Goal: Task Accomplishment & Management: Manage account settings

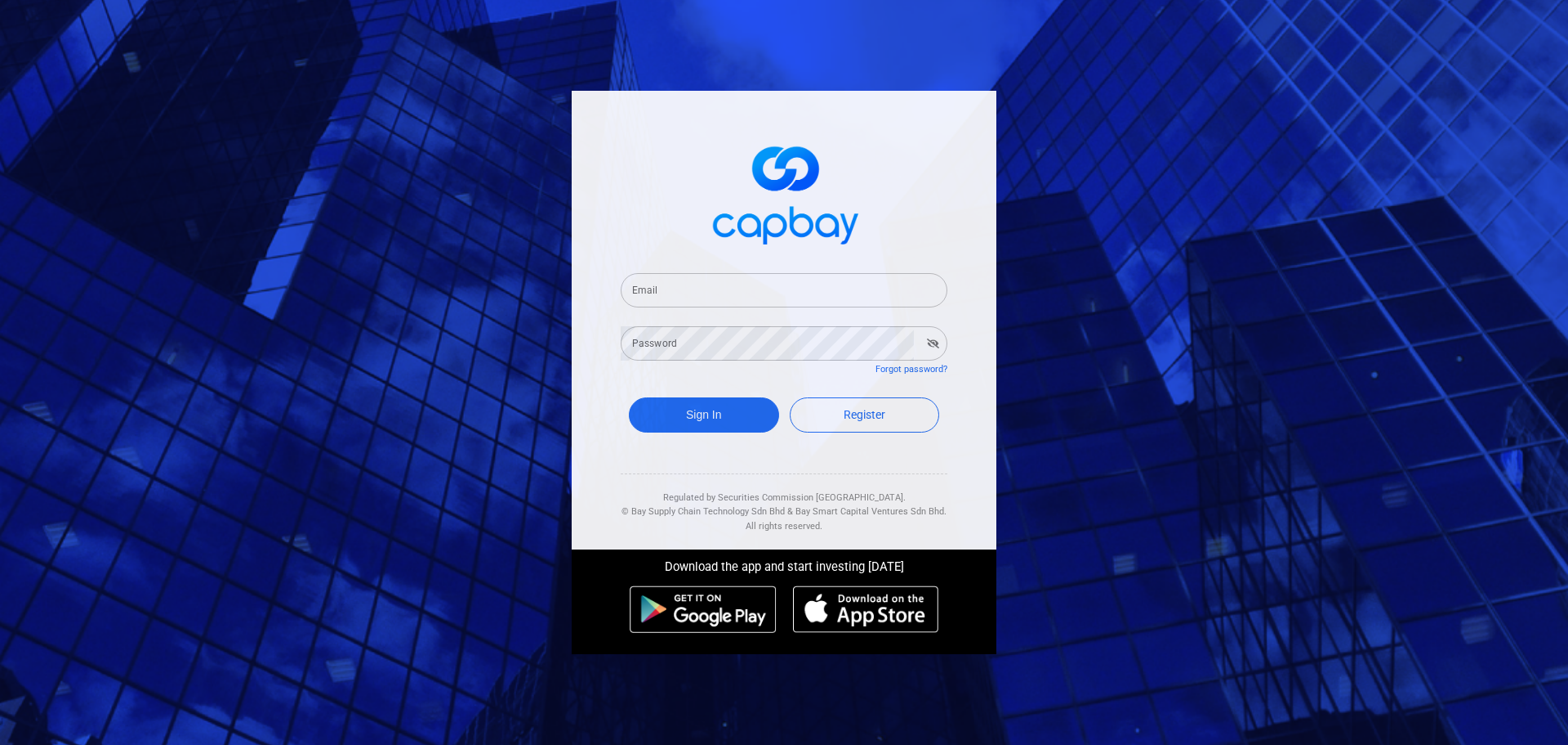
click at [930, 292] on input "Email" at bounding box center [784, 289] width 326 height 34
paste input "[EMAIL_ADDRESS][DOMAIN_NAME]"
type input "[EMAIL_ADDRESS][DOMAIN_NAME]"
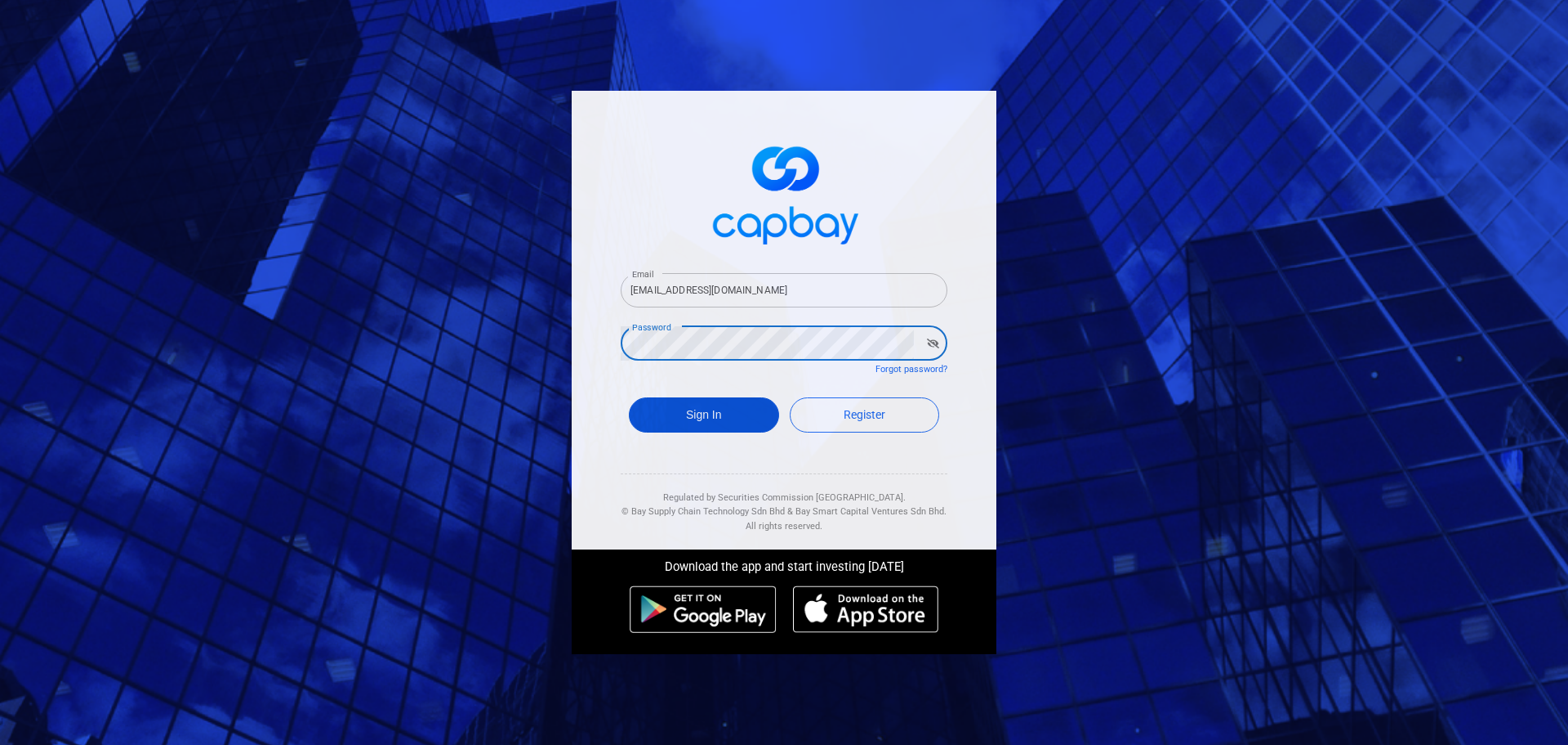
click at [711, 425] on button "Sign In" at bounding box center [704, 415] width 150 height 35
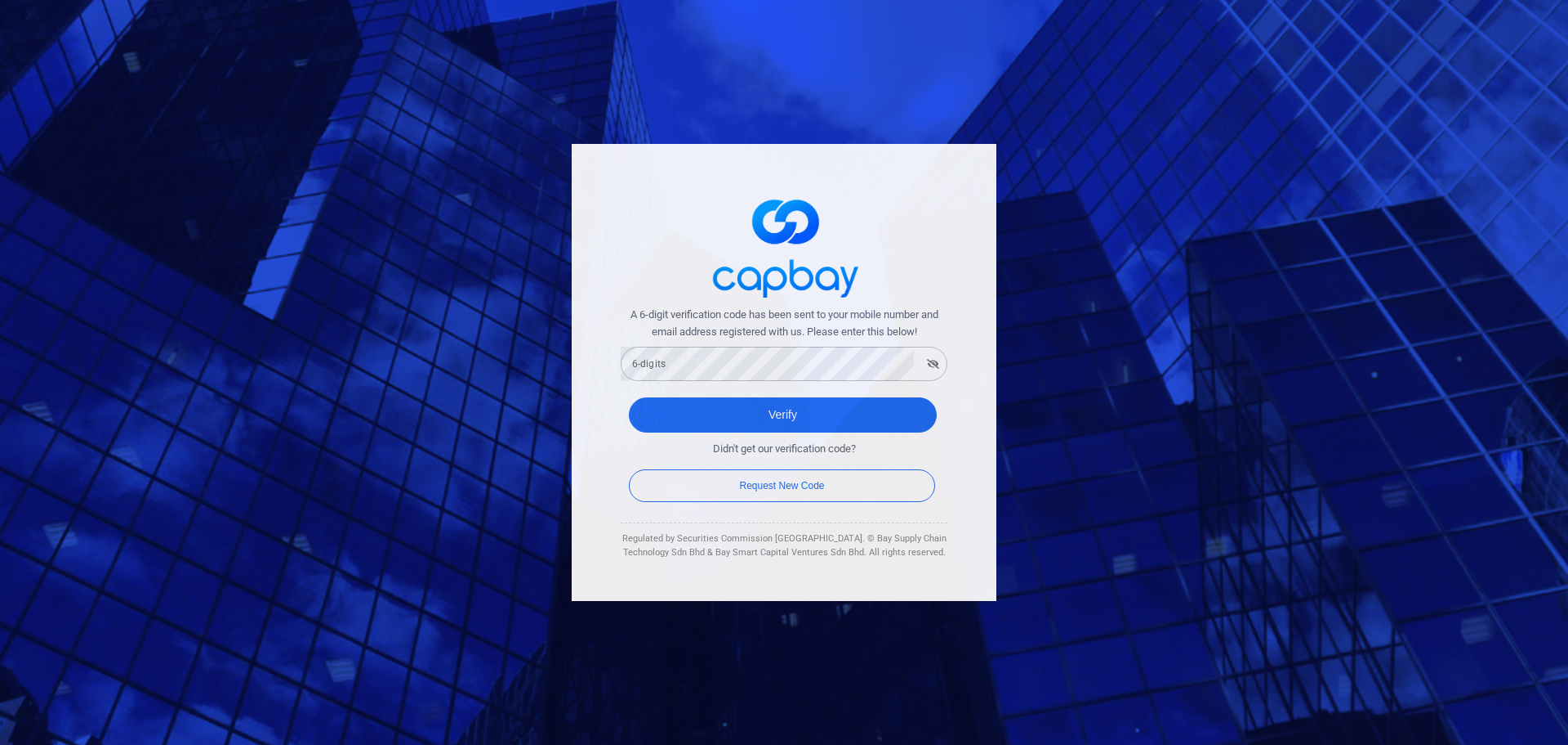
click at [789, 381] on form "A 6-digit verification code has been sent to your mobile number and email addre…" at bounding box center [784, 405] width 326 height 199
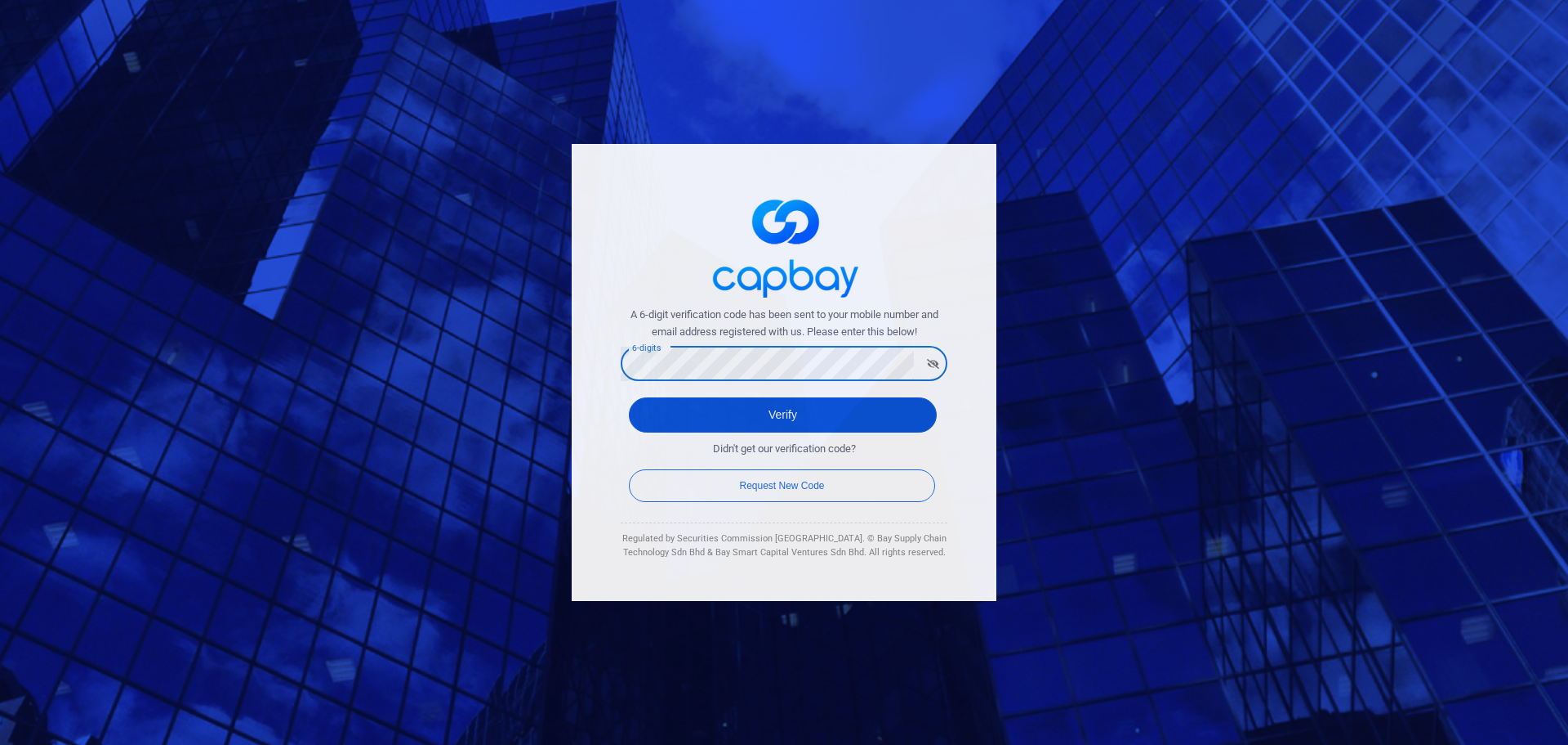
click at [902, 421] on button "Verify" at bounding box center [783, 415] width 308 height 35
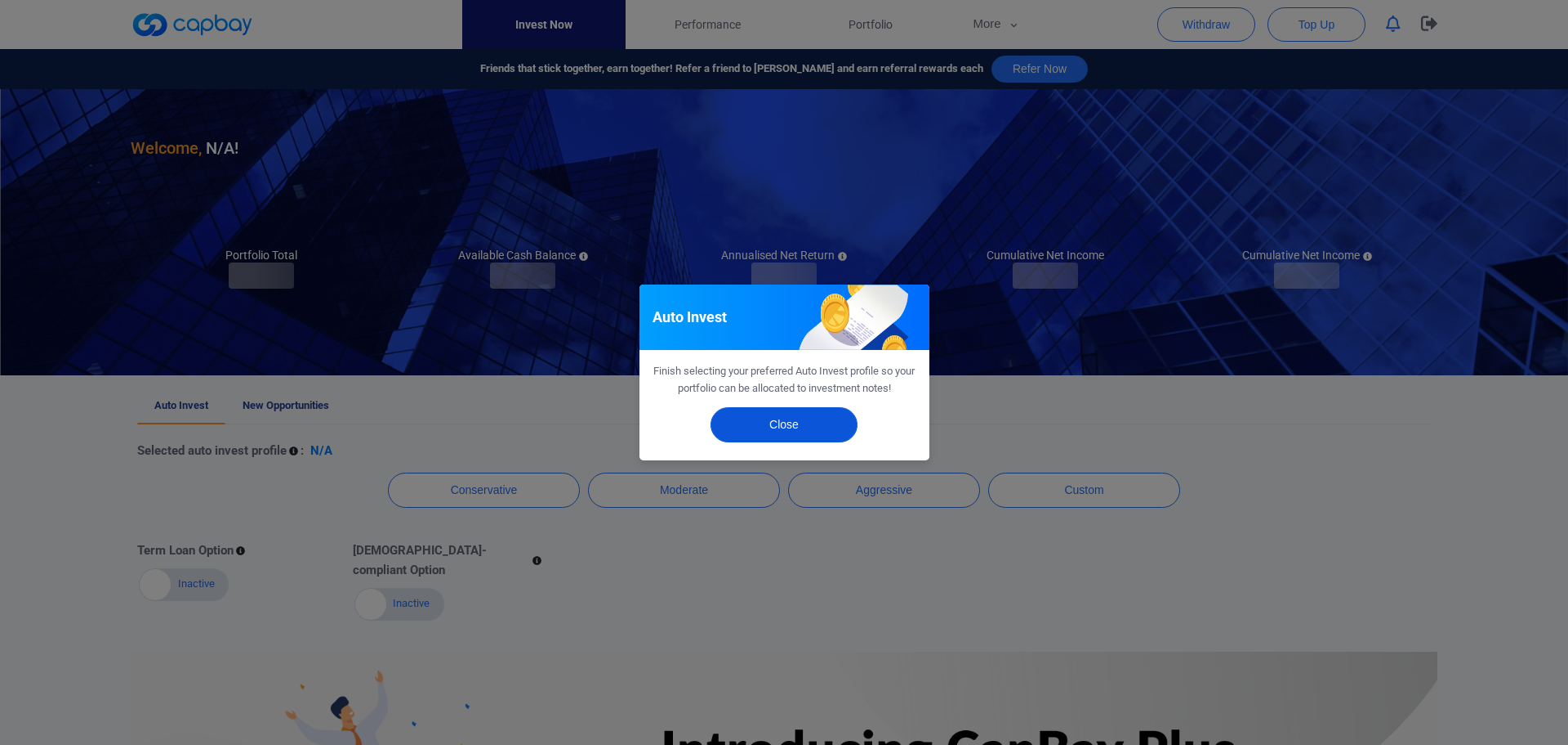
click at [812, 431] on button "Close" at bounding box center [784, 425] width 147 height 35
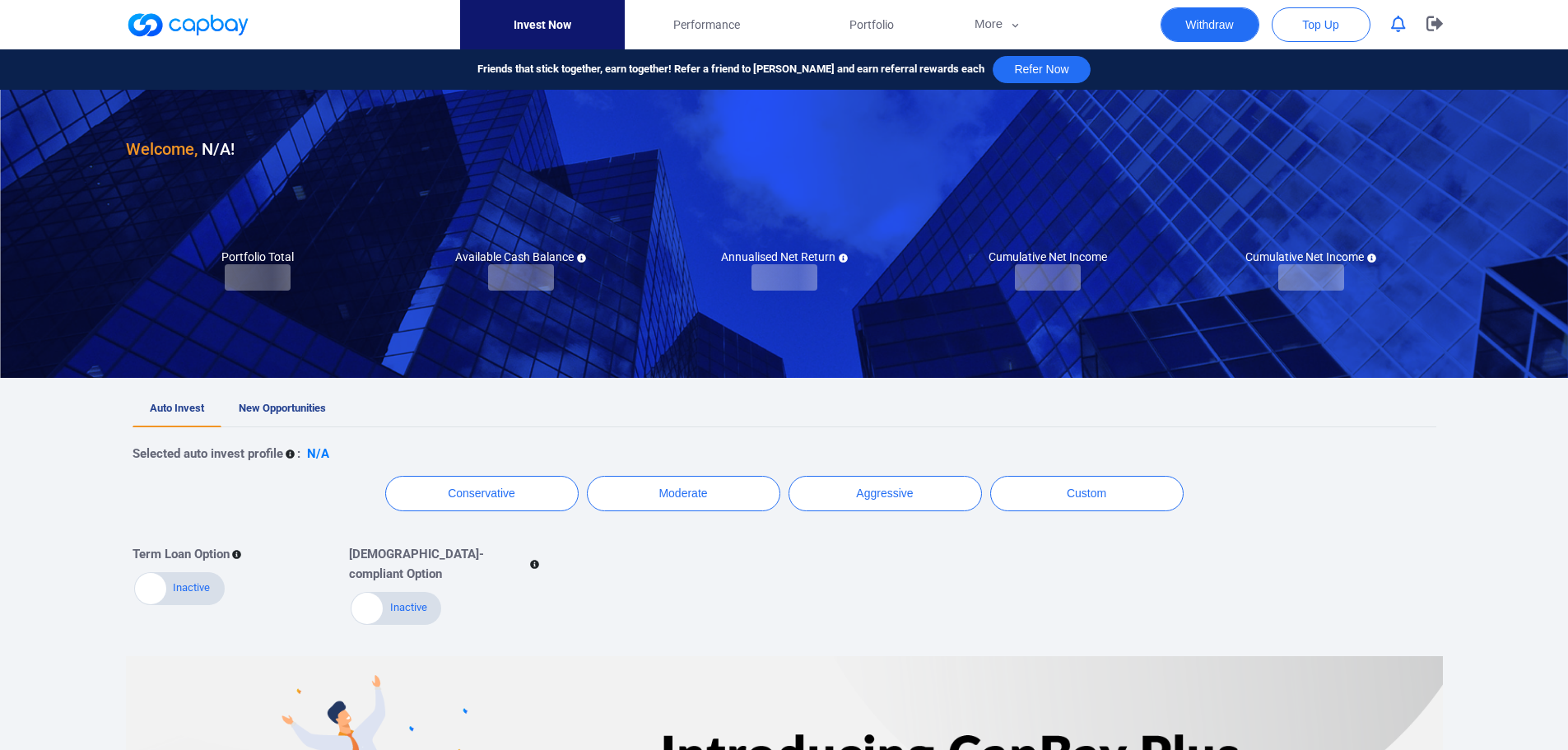
click at [1189, 15] on button "Withdraw" at bounding box center [1210, 24] width 99 height 35
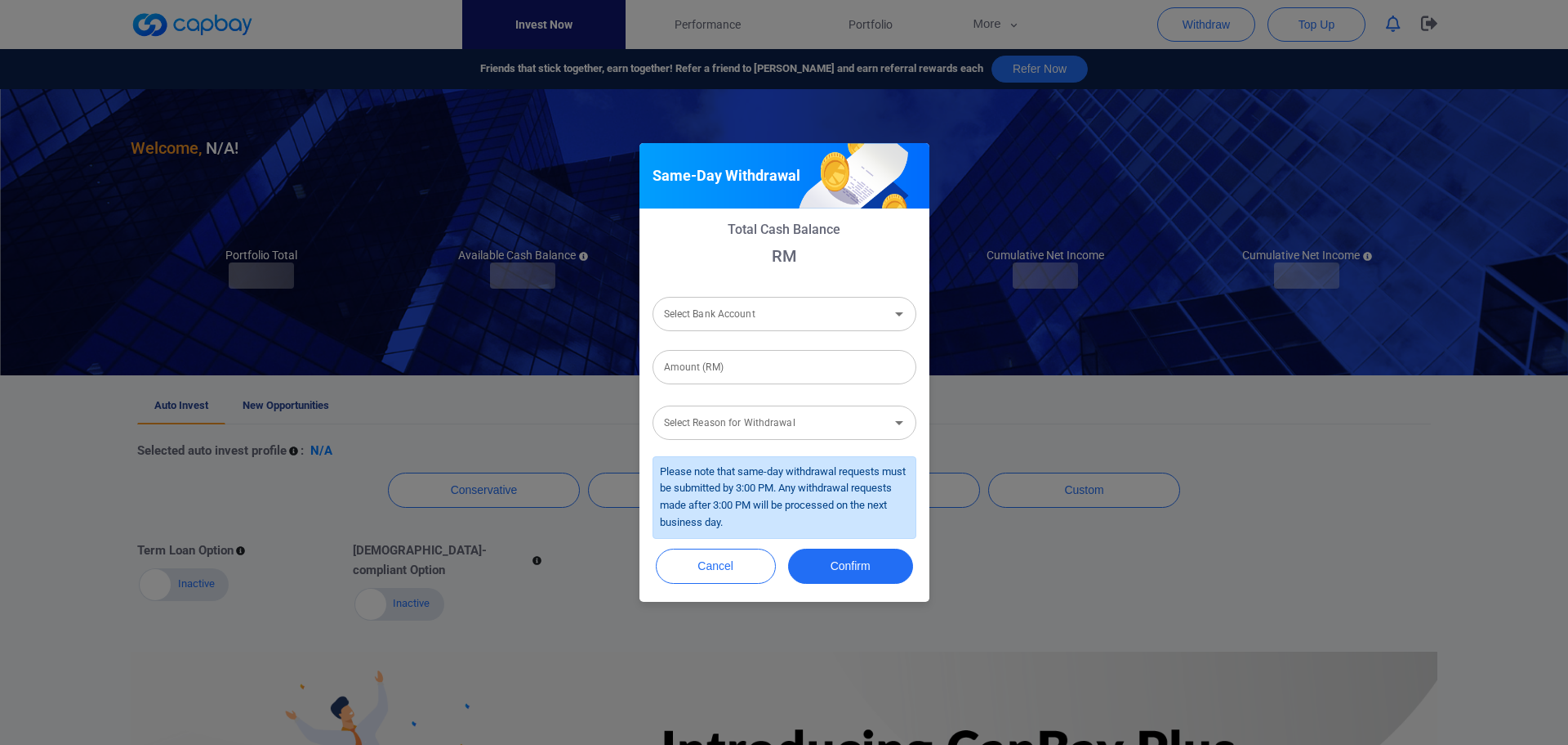
click at [767, 302] on input "Select Bank Account" at bounding box center [771, 314] width 227 height 31
click at [758, 365] on li "Ambank (M) Berhad [Acc No: 8881039356362 - Acc Name:Bay Selenium Sdn Bhd]" at bounding box center [784, 357] width 264 height 39
type input "Ambank (M) Berhad [Acc No: 8881039356362 - Acc Name:Bay Selenium Sdn Bhd]"
drag, startPoint x: 758, startPoint y: 367, endPoint x: 758, endPoint y: 383, distance: 16.0
click at [758, 367] on input "Amount (RM)" at bounding box center [784, 366] width 264 height 34
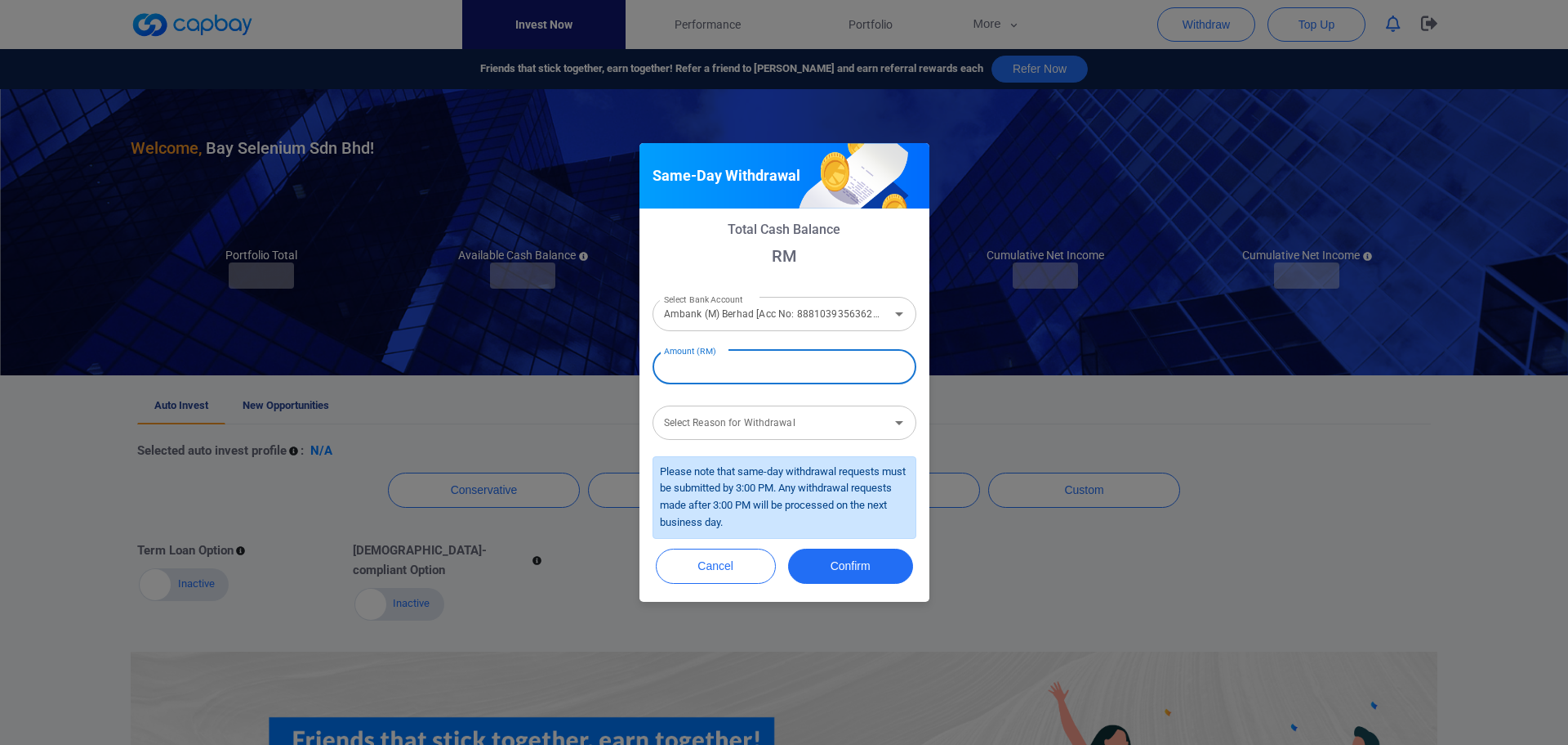
click at [746, 367] on input "Amount (RM)" at bounding box center [784, 366] width 264 height 34
type input "RM 2,000,000"
click at [724, 430] on div "Select Reason for Withdrawal Select Reason for Withdrawal" at bounding box center [784, 421] width 264 height 37
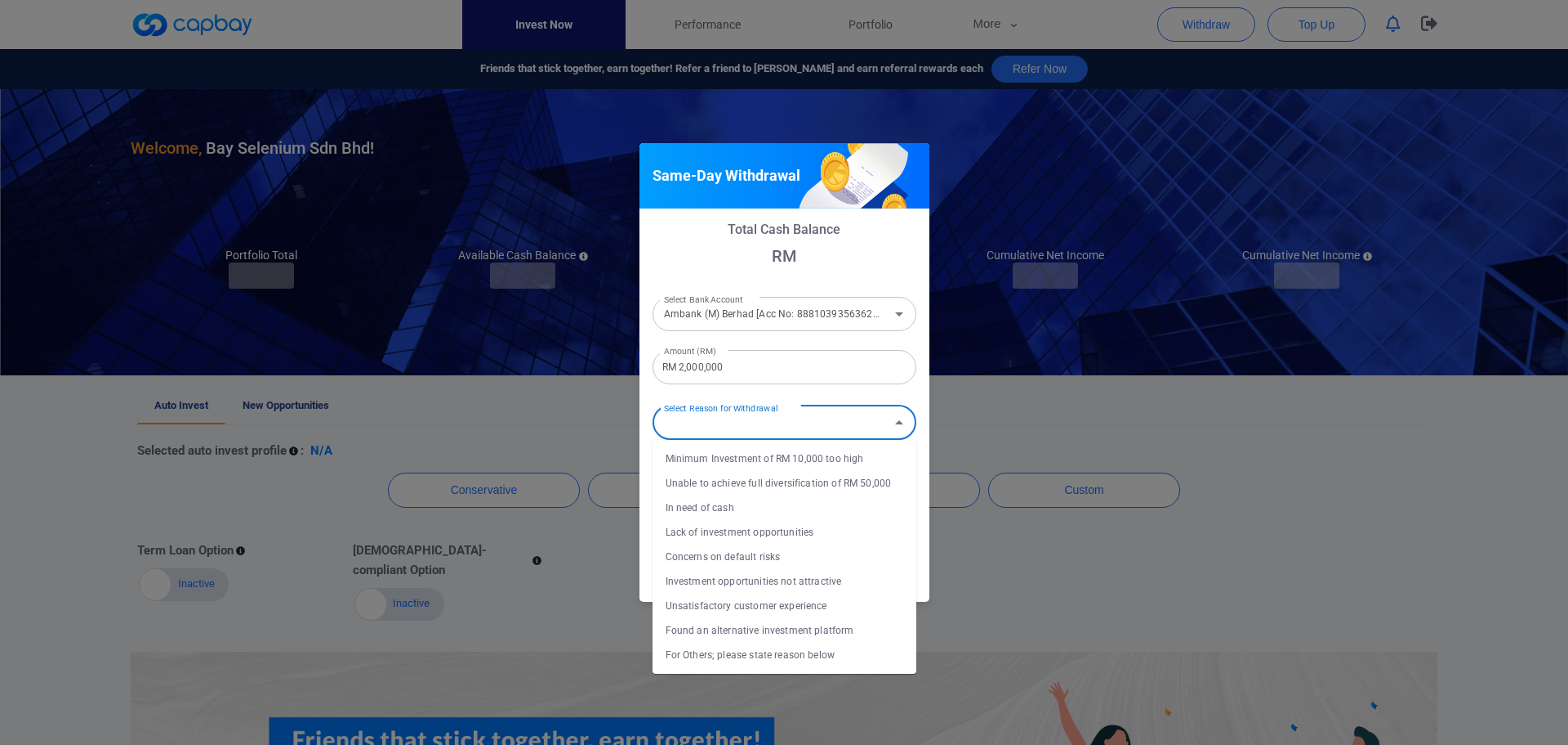
click at [731, 511] on li "In need of cash" at bounding box center [784, 507] width 264 height 24
type input "In need of cash"
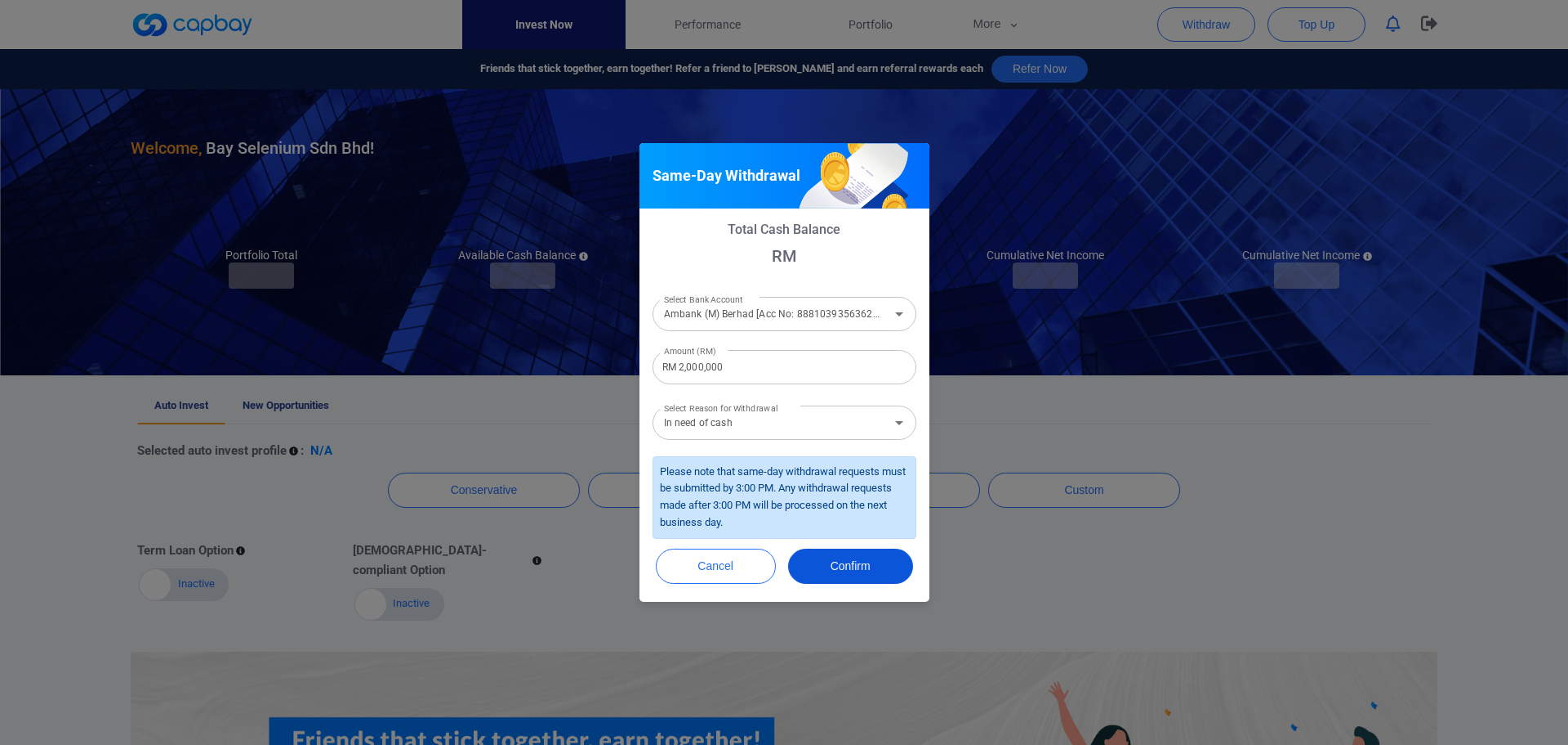
click at [860, 571] on button "Confirm" at bounding box center [850, 566] width 125 height 35
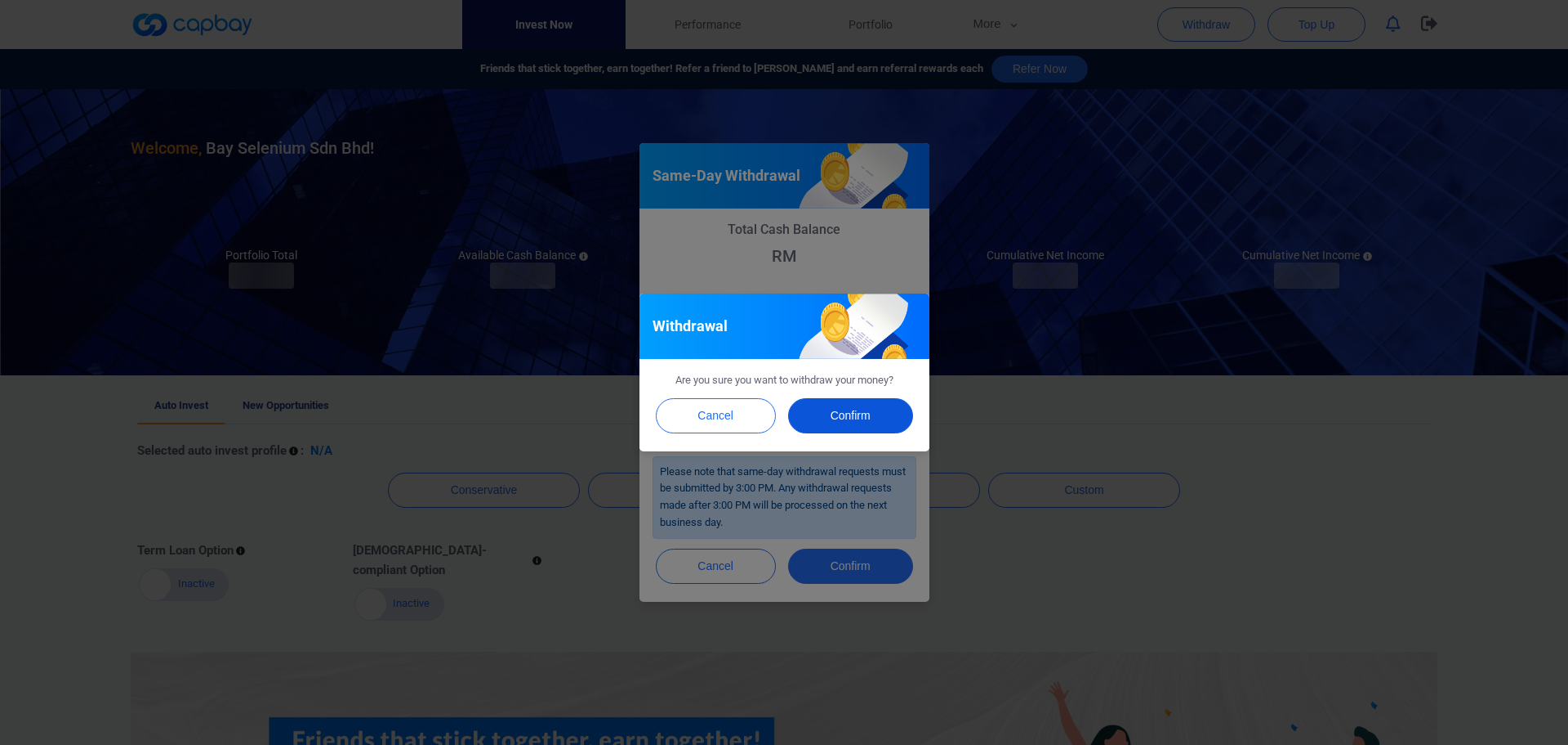
click at [871, 402] on button "Confirm" at bounding box center [850, 416] width 125 height 35
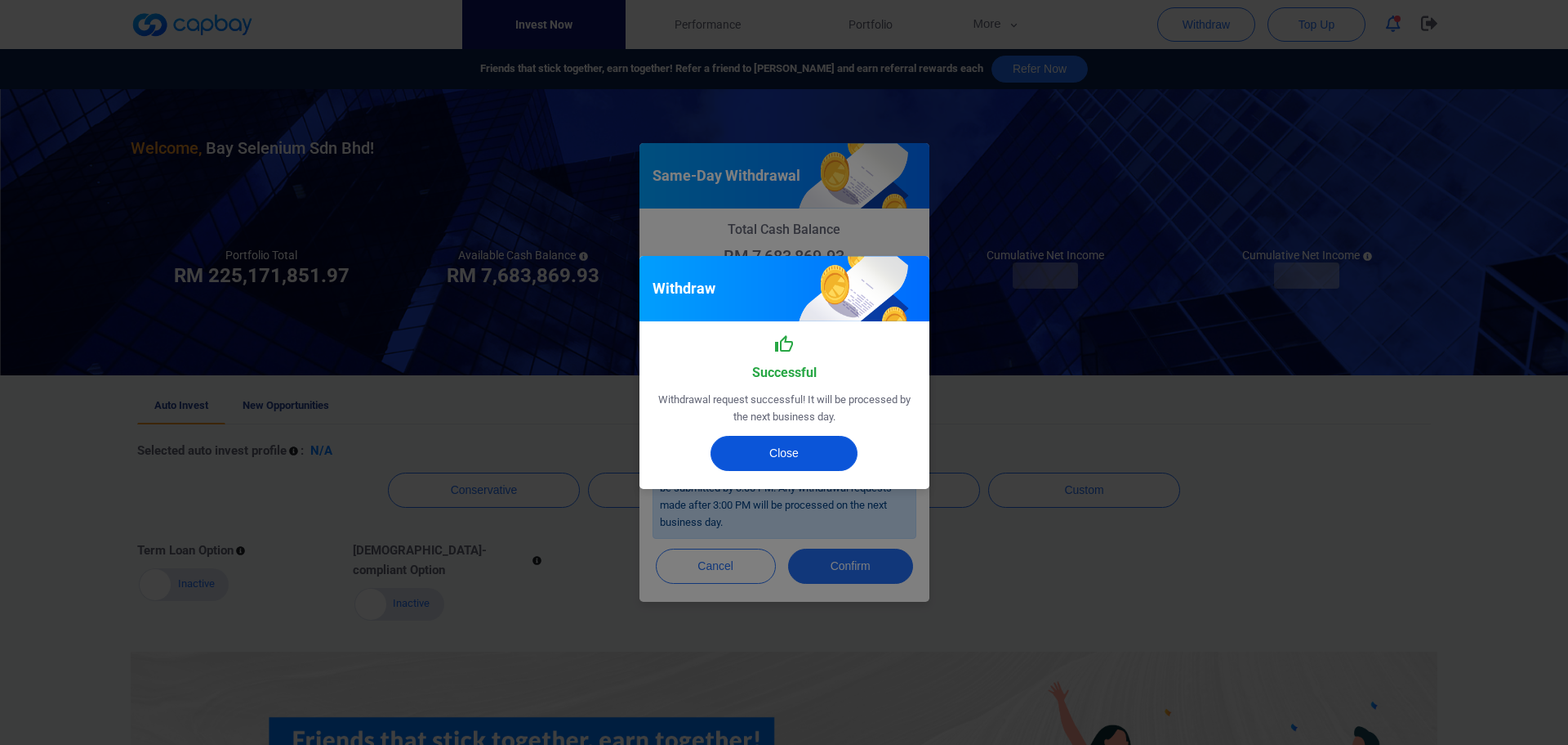
click at [785, 452] on button "Close" at bounding box center [784, 454] width 147 height 35
